Goal: Information Seeking & Learning: Learn about a topic

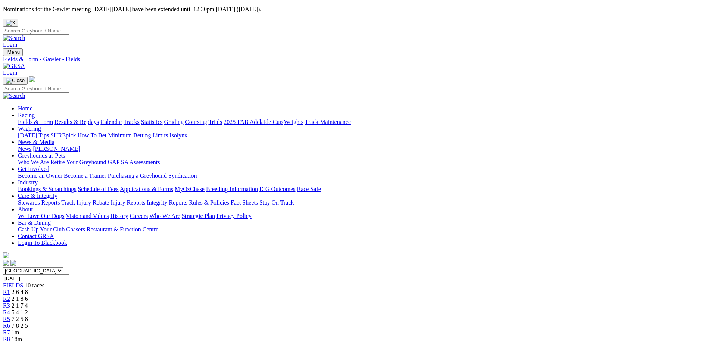
type input "Today, 9 Oct 2025"
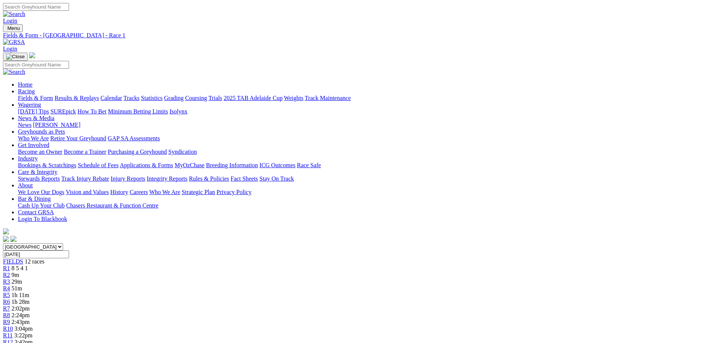
click at [139, 258] on div "FIELDS 12 races" at bounding box center [355, 261] width 705 height 7
click at [211, 272] on div "R2 8m" at bounding box center [355, 275] width 705 height 7
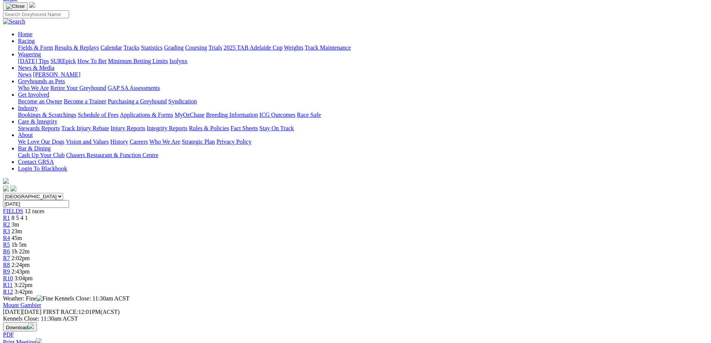
scroll to position [37, 0]
